Goal: Check status: Check status

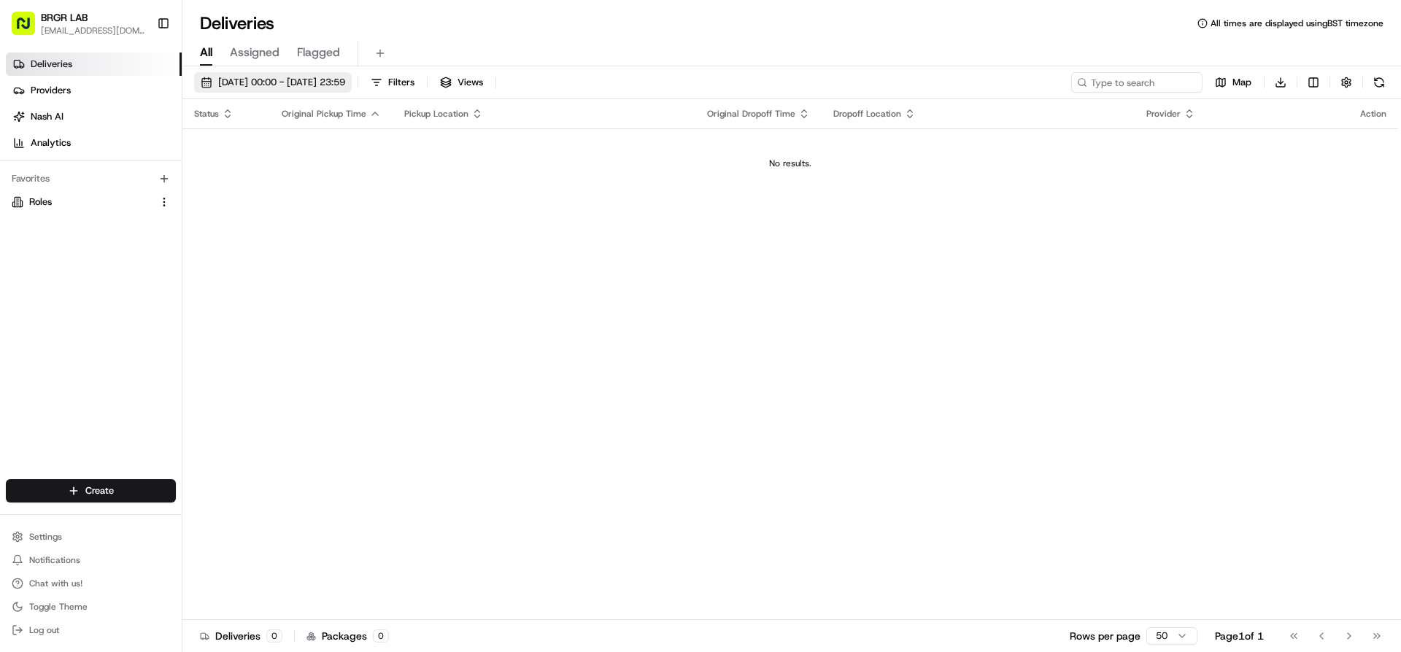
click at [314, 88] on span "[DATE] 00:00 - [DATE] 23:59" at bounding box center [281, 82] width 127 height 13
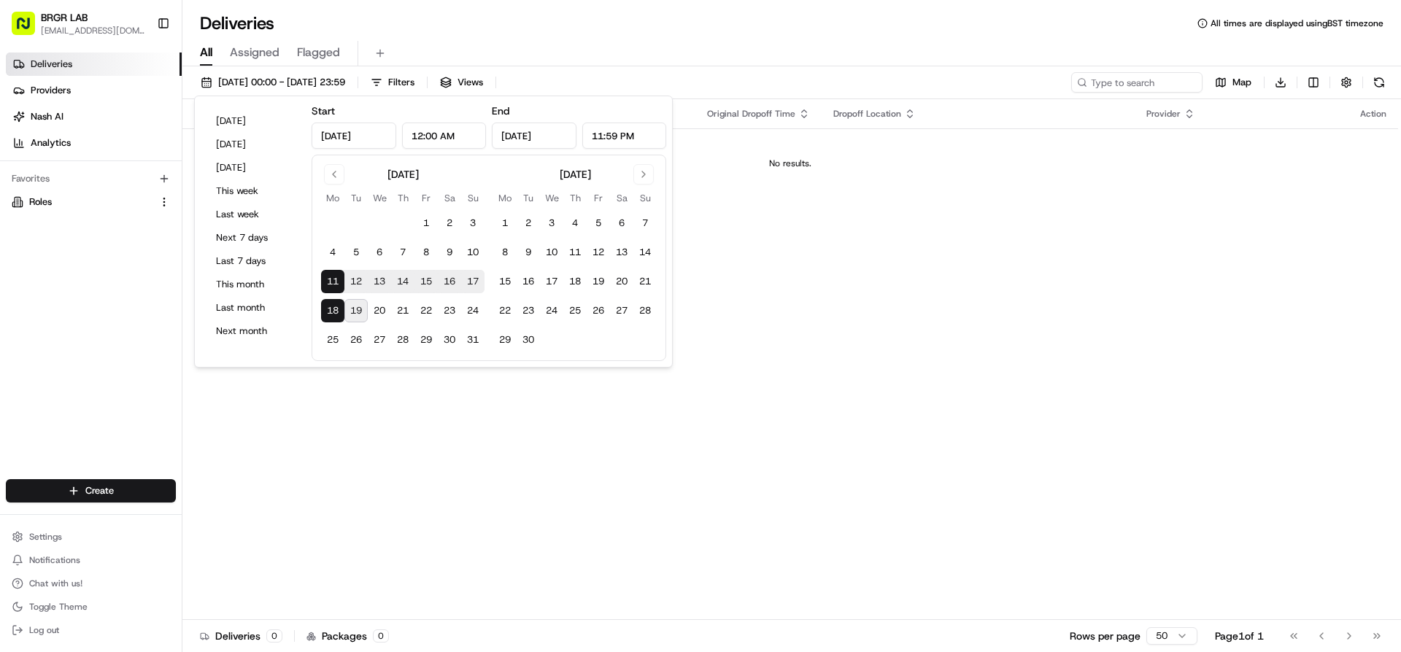
click at [335, 283] on button "11" at bounding box center [332, 281] width 23 height 23
click at [334, 309] on button "18" at bounding box center [332, 310] width 23 height 23
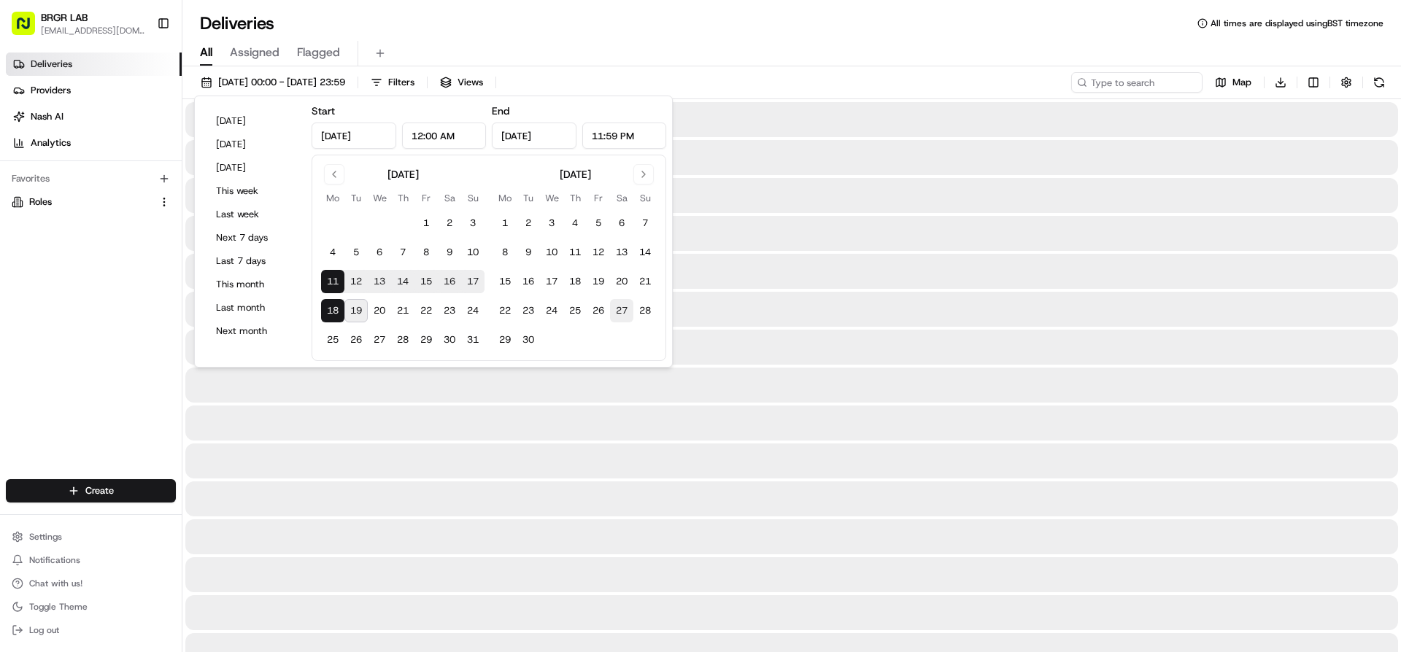
type input "[DATE]"
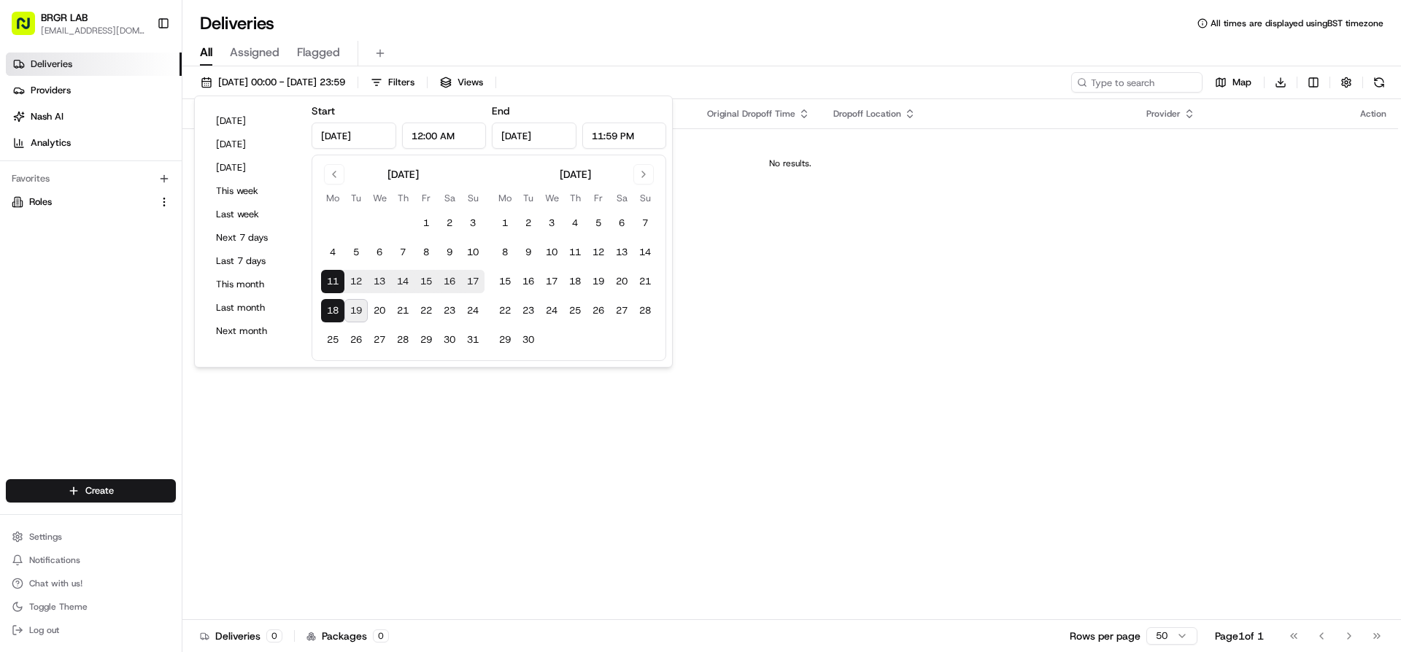
click at [738, 231] on div "Status Original Pickup Time Pickup Location Original Dropoff Time Dropoff Locat…" at bounding box center [789, 359] width 1215 height 521
